Goal: Information Seeking & Learning: Learn about a topic

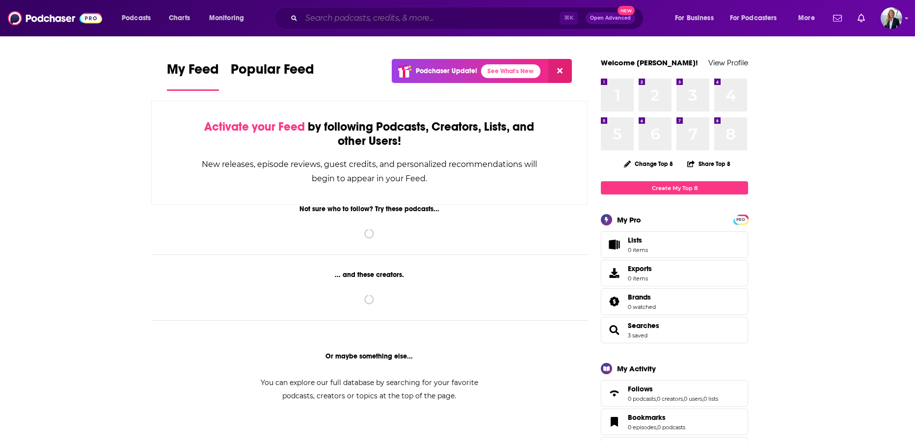
click at [328, 21] on input "Search podcasts, credits, & more..." at bounding box center [430, 18] width 258 height 16
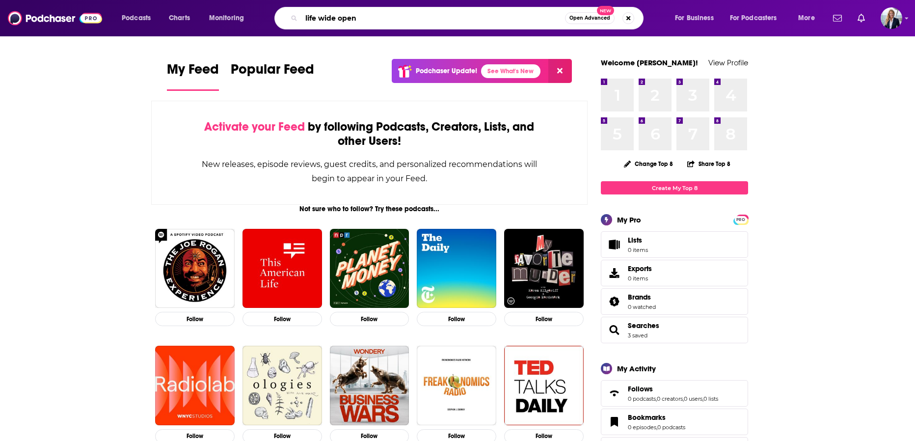
type input "life wide open"
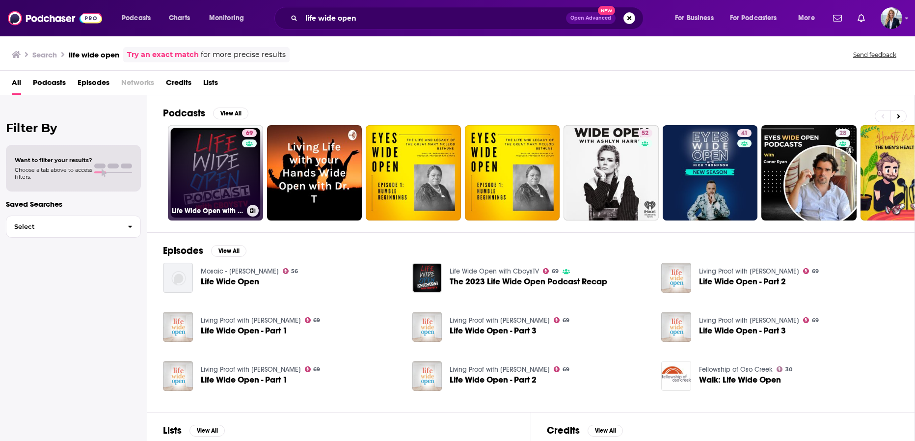
click at [203, 166] on link "69 Life Wide Open with CboysTV" at bounding box center [215, 172] width 95 height 95
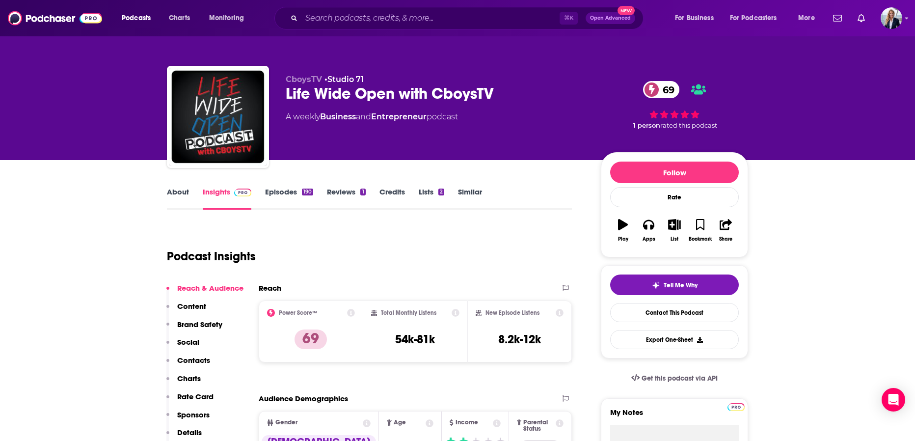
click at [179, 194] on link "About" at bounding box center [178, 198] width 22 height 23
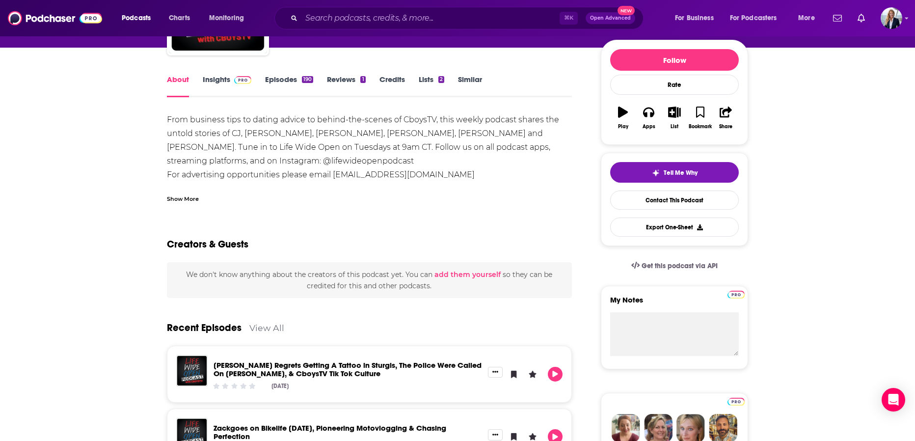
scroll to position [114, 0]
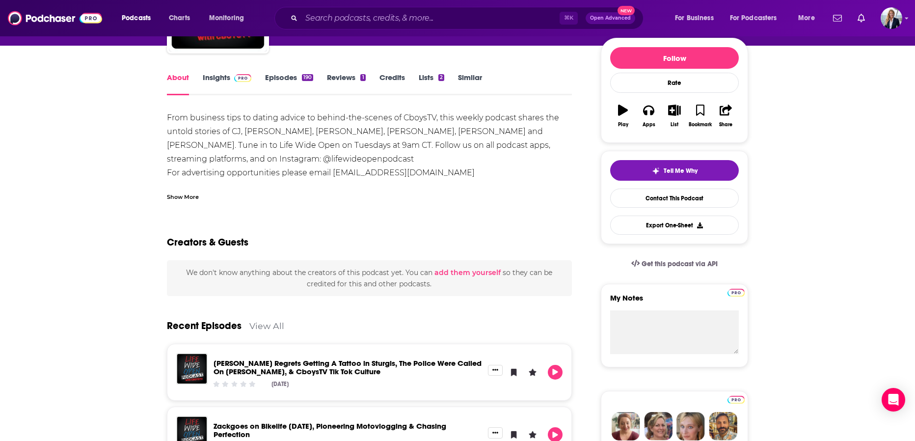
click at [188, 195] on div "Show More" at bounding box center [183, 195] width 32 height 9
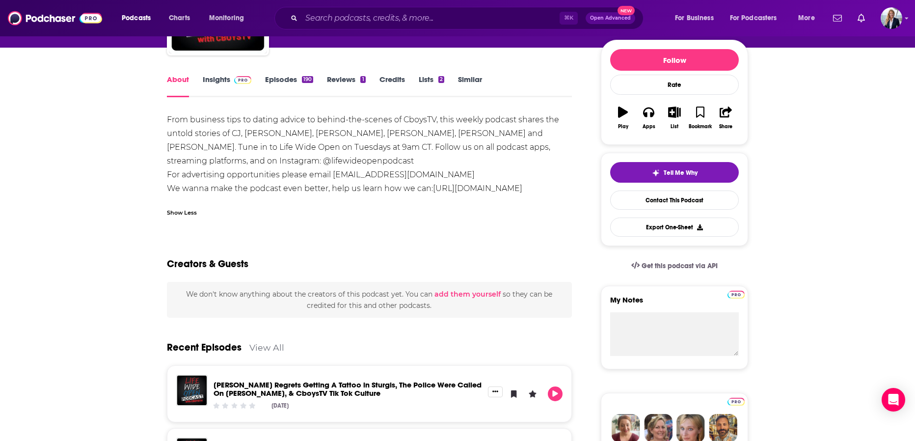
scroll to position [0, 0]
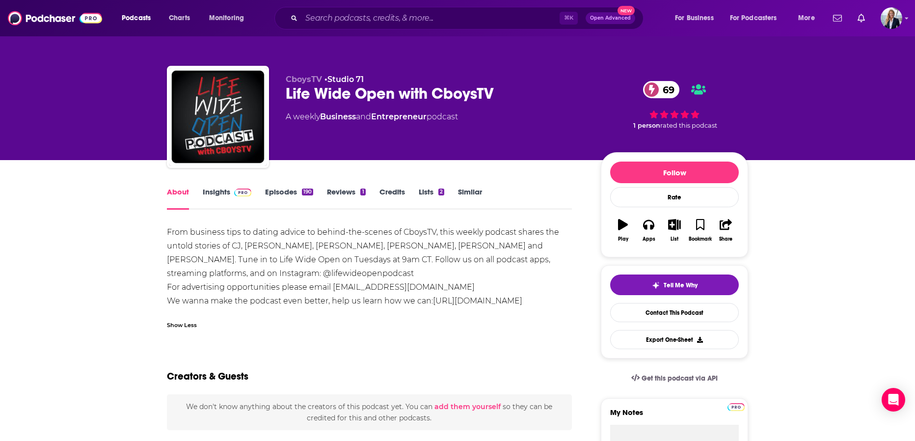
click at [284, 190] on link "Episodes 190" at bounding box center [289, 198] width 48 height 23
